Goal: Task Accomplishment & Management: Use online tool/utility

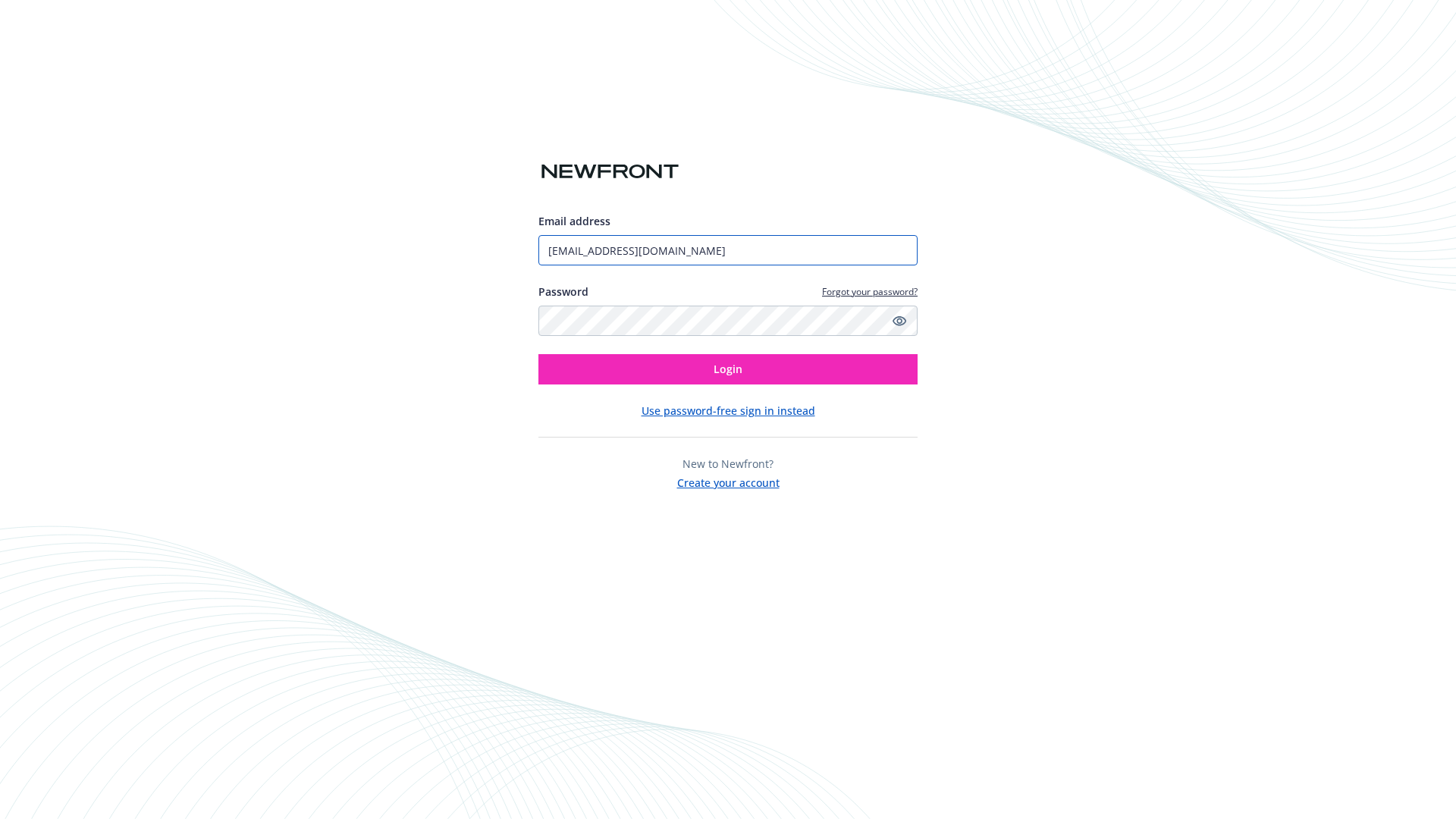
type input "[EMAIL_ADDRESS][DOMAIN_NAME]"
click at [728, 370] on span "Login" at bounding box center [728, 369] width 28 height 14
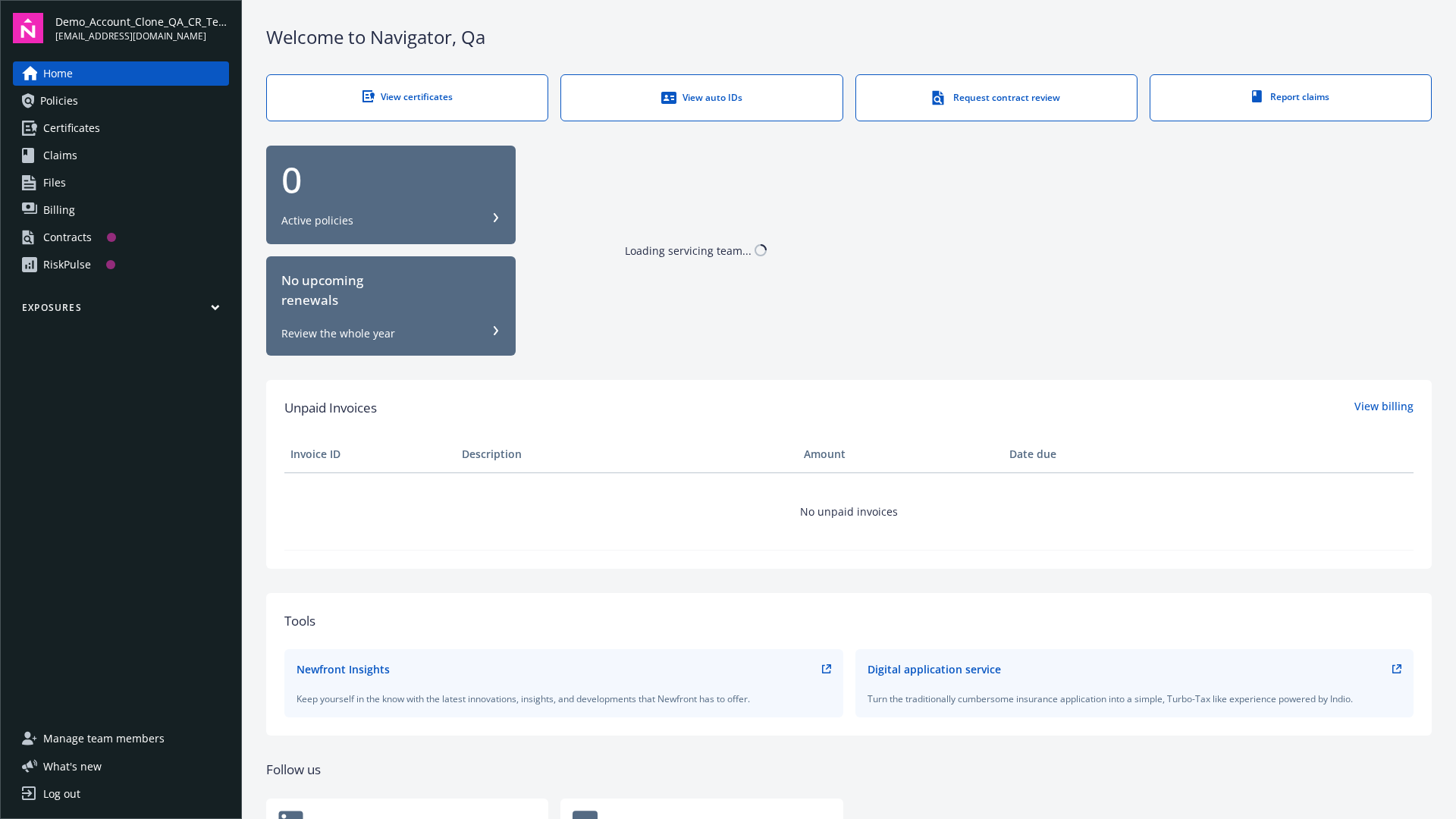
click at [142, 28] on span "Demo_Account_Clone_QA_CR_Tests_Prospect" at bounding box center [142, 21] width 174 height 16
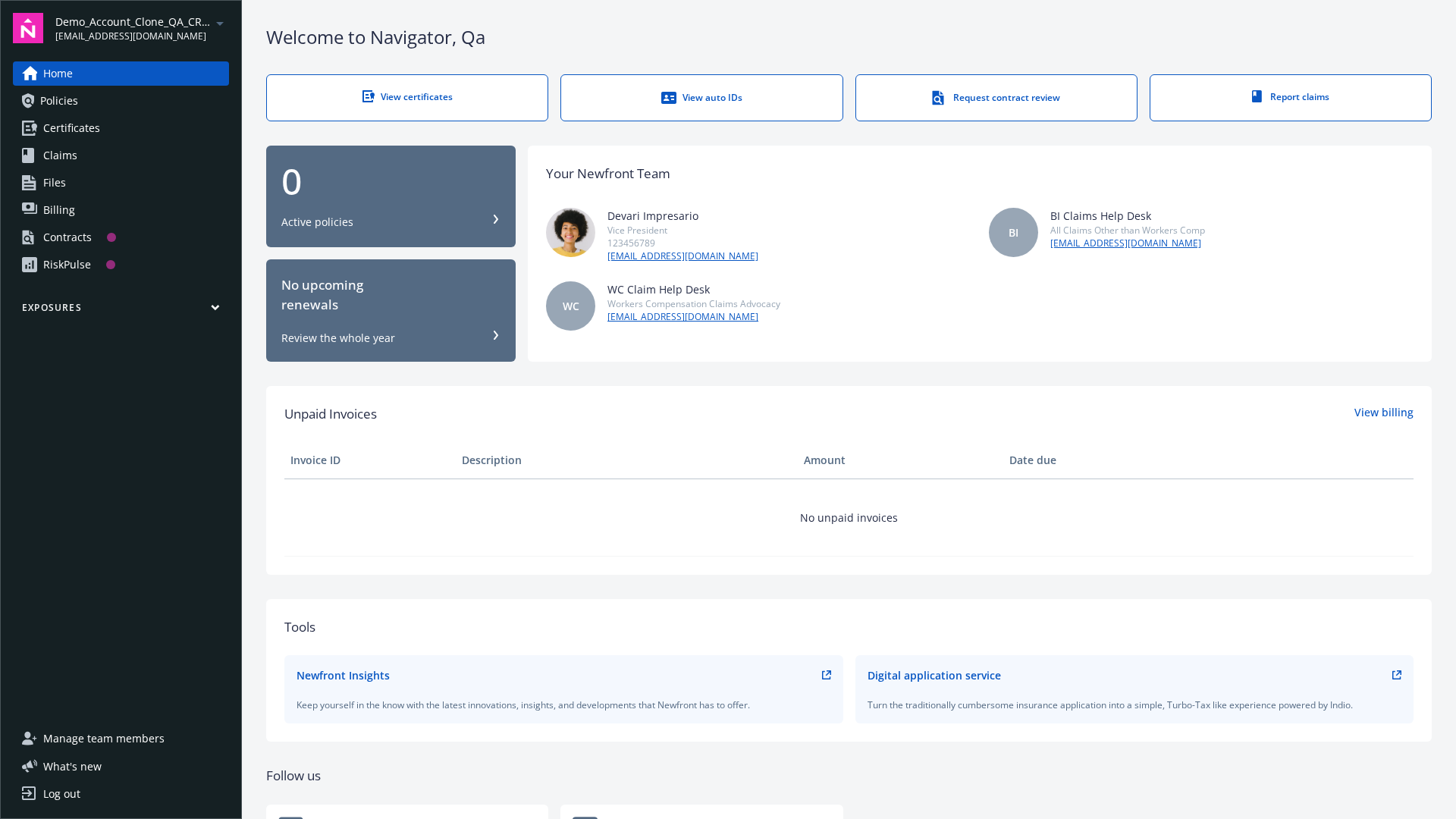
click at [175, 90] on span "Demo_Account_Clone_QA_CR_Tests_Client" at bounding box center [177, 90] width 229 height 31
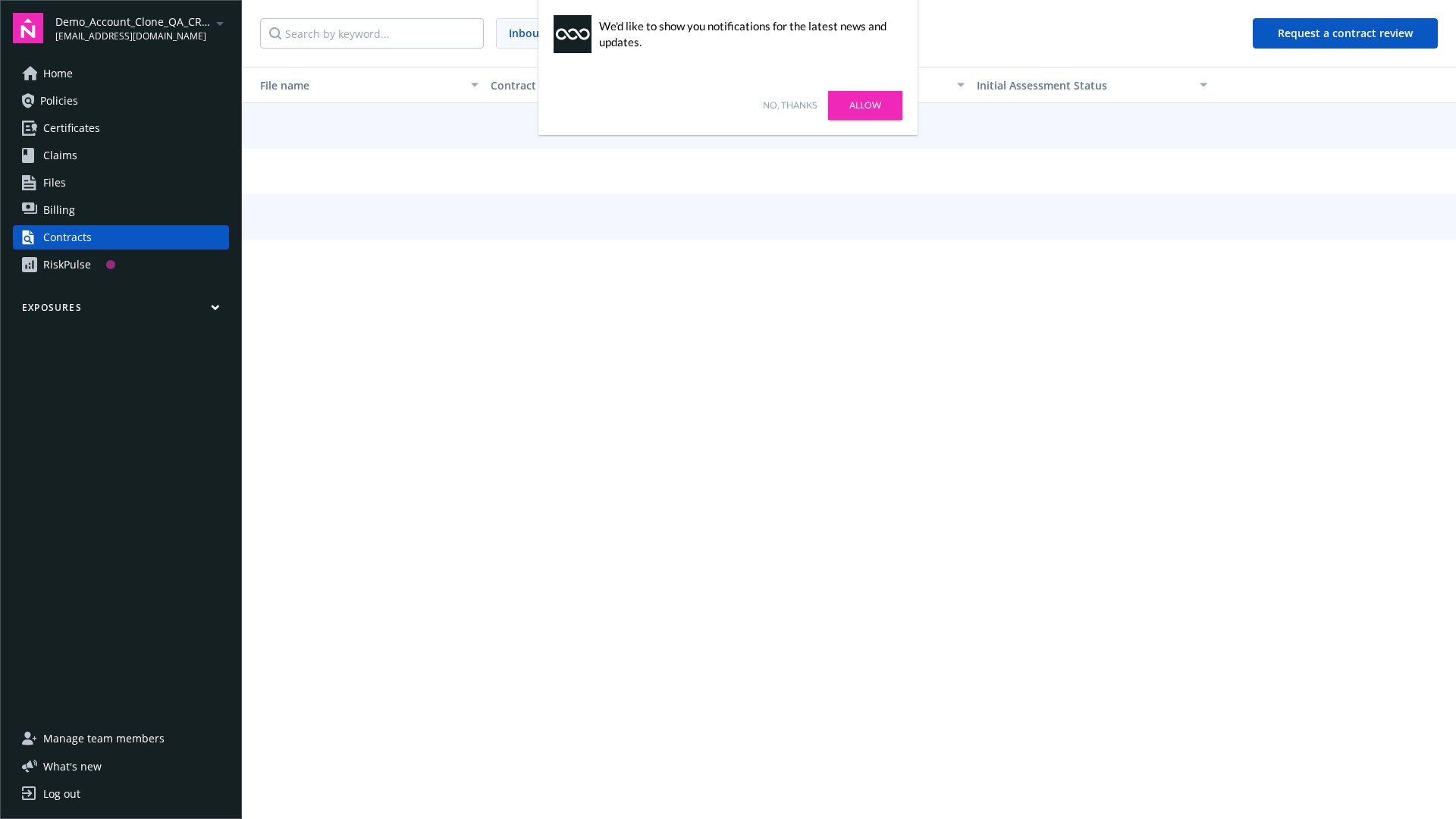
click at [789, 105] on link "No, thanks" at bounding box center [790, 105] width 54 height 13
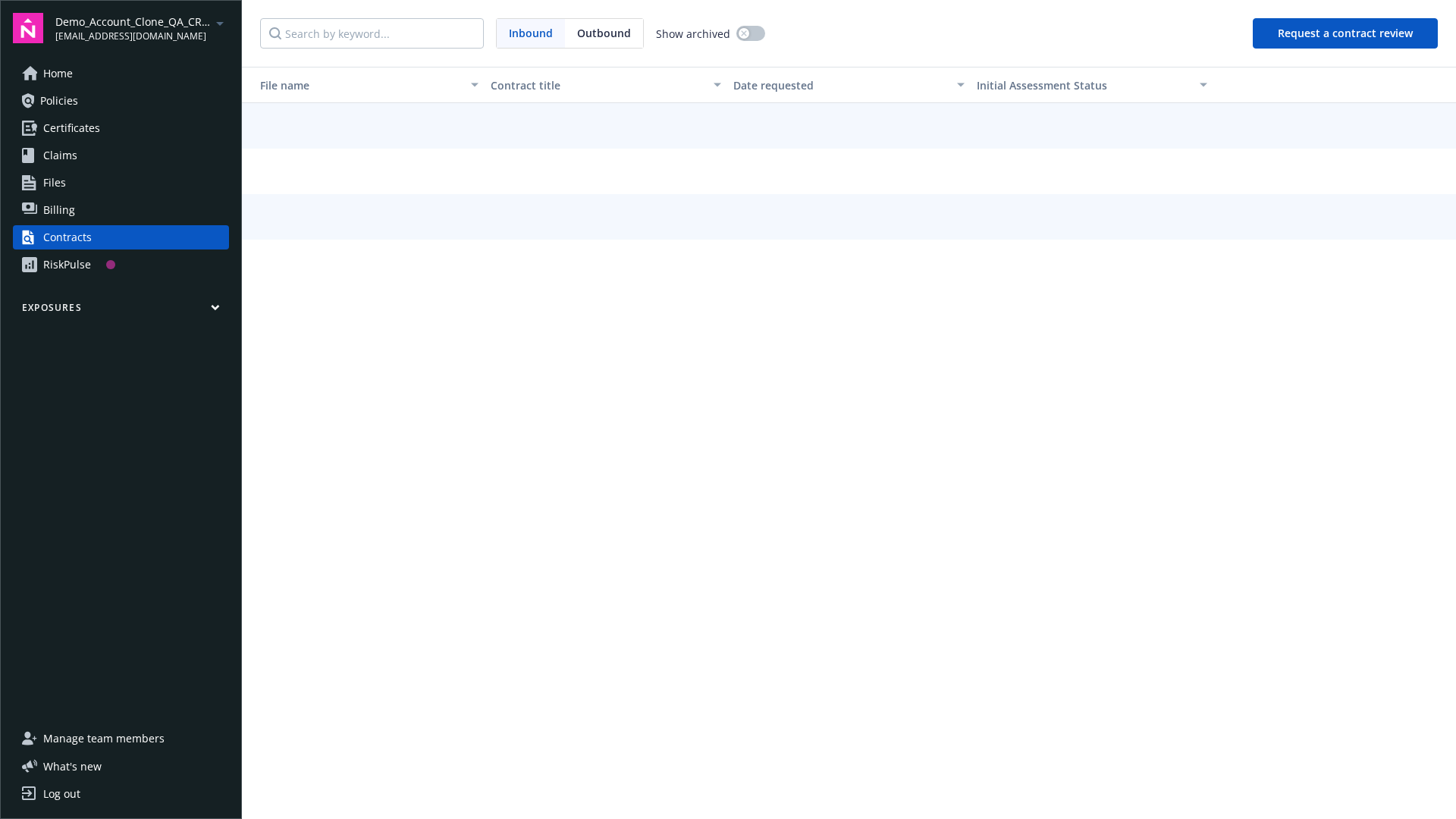
click at [1346, 33] on button "Request a contract review" at bounding box center [1345, 33] width 185 height 30
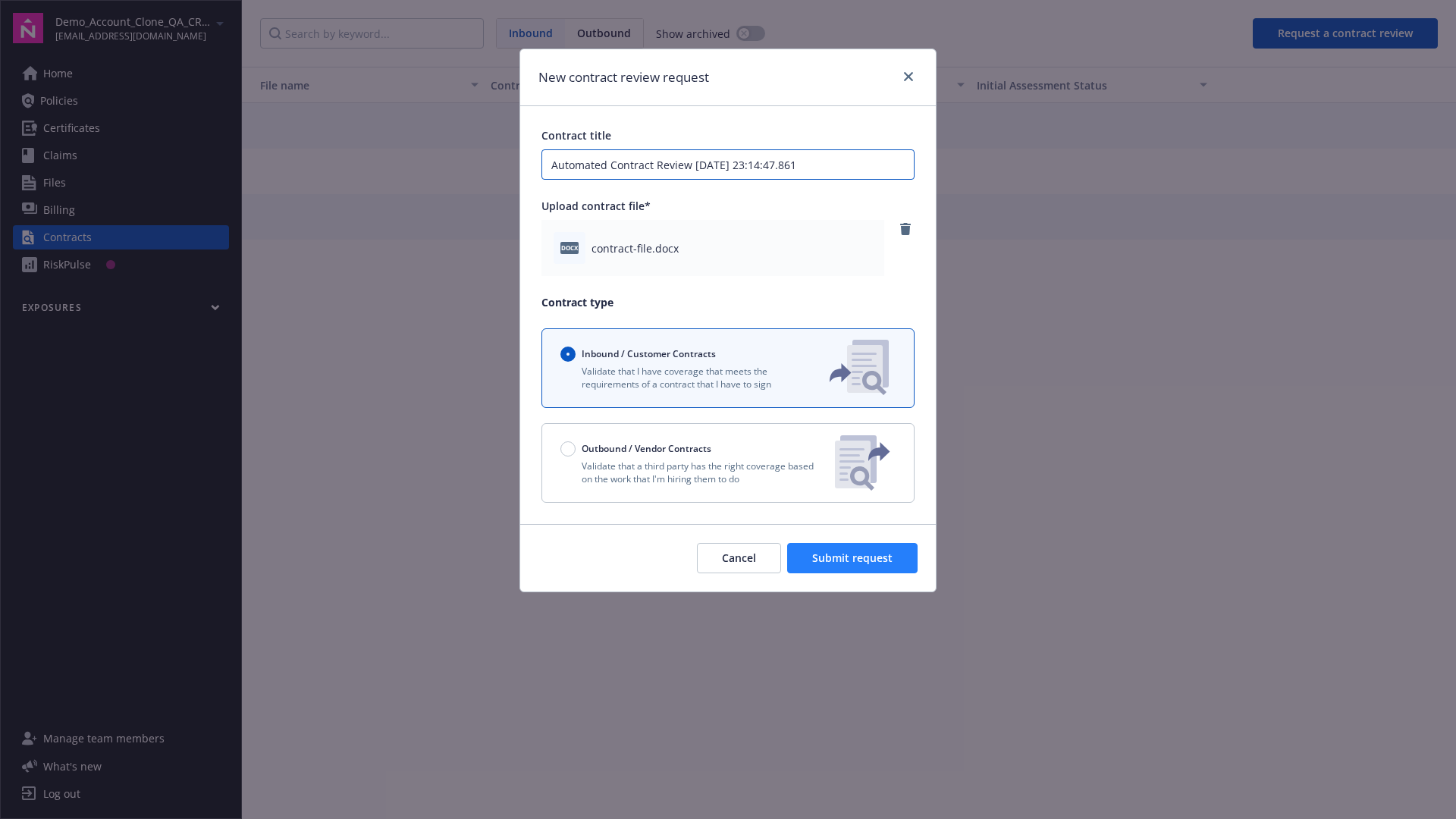
type input "Automated Contract Review [DATE] 23:14:47.861"
click at [853, 558] on span "Submit request" at bounding box center [852, 558] width 81 height 14
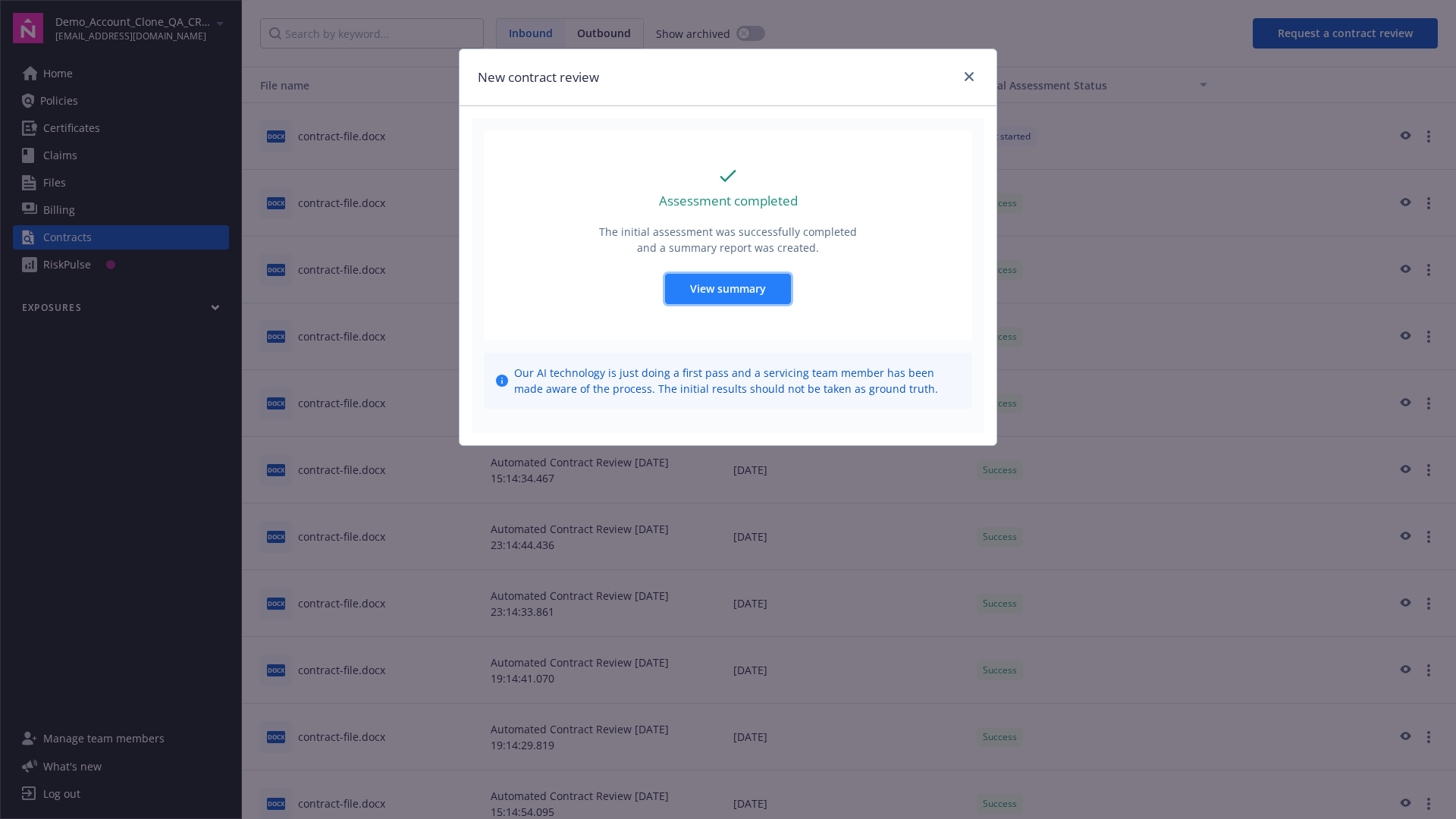
click at [728, 288] on span "View summary" at bounding box center [728, 288] width 76 height 14
